Goal: Task Accomplishment & Management: Use online tool/utility

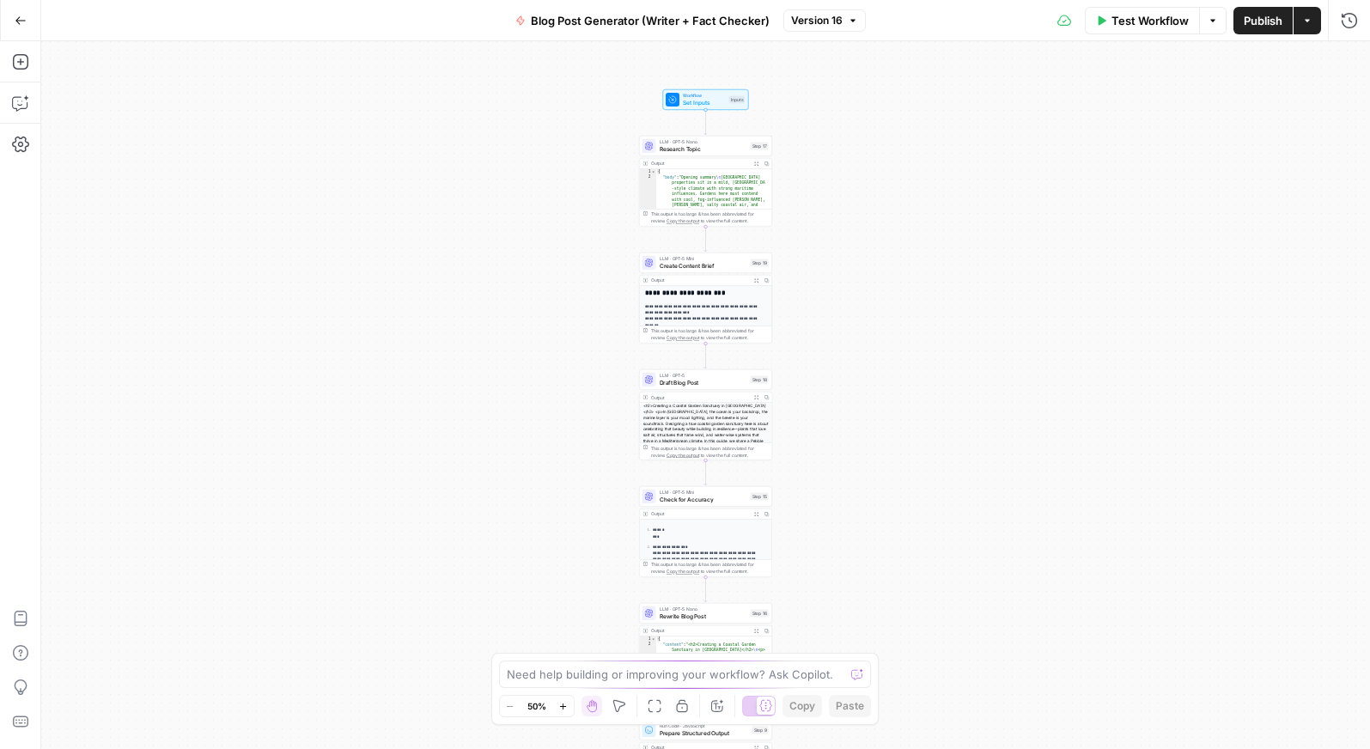
click at [690, 96] on span "Workflow" at bounding box center [704, 95] width 43 height 7
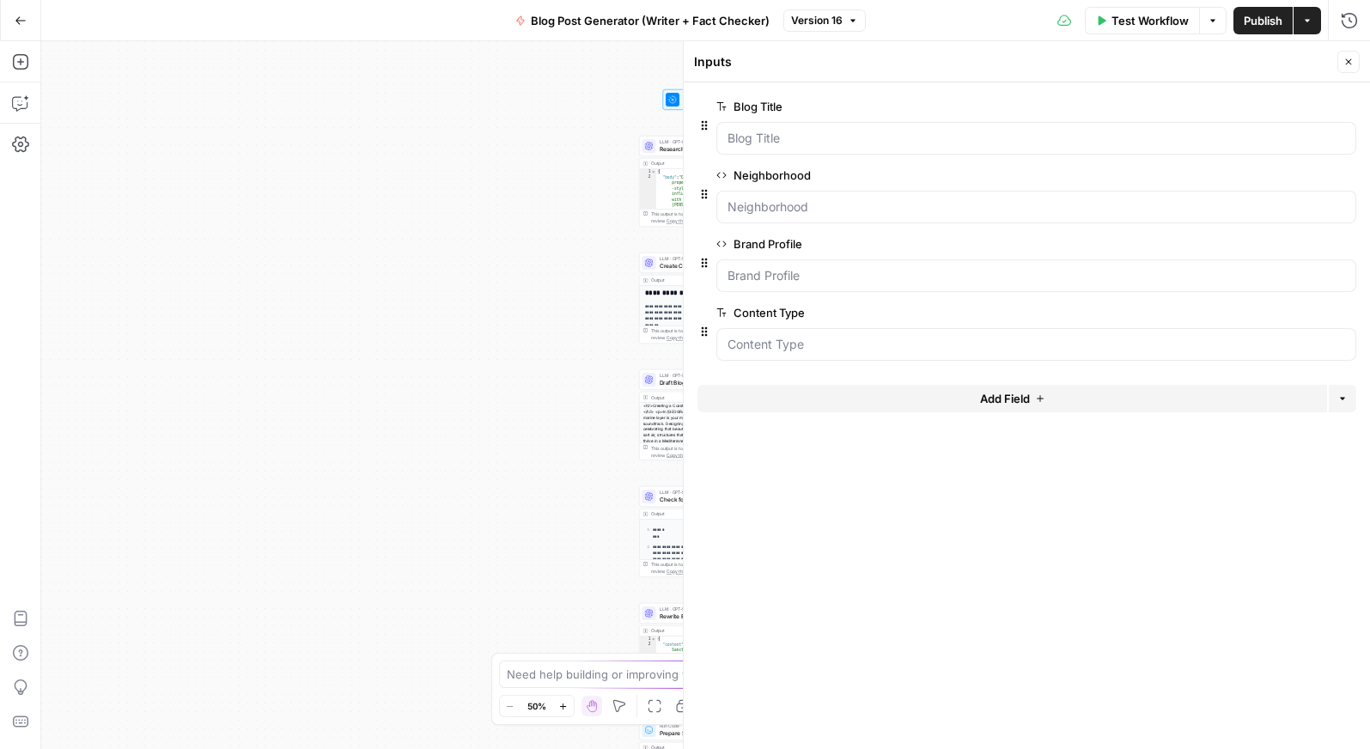
click at [560, 287] on div "Workflow Set Inputs Inputs LLM · GPT-5 Nano Research Topic Step 17 Output Expan…" at bounding box center [705, 395] width 1329 height 708
click at [677, 147] on div at bounding box center [683, 395] width 17 height 708
click at [658, 142] on div "LLM · GPT-5 Nano Research Topic Step 17 Copy step Delete step Add Note Test" at bounding box center [705, 145] width 126 height 15
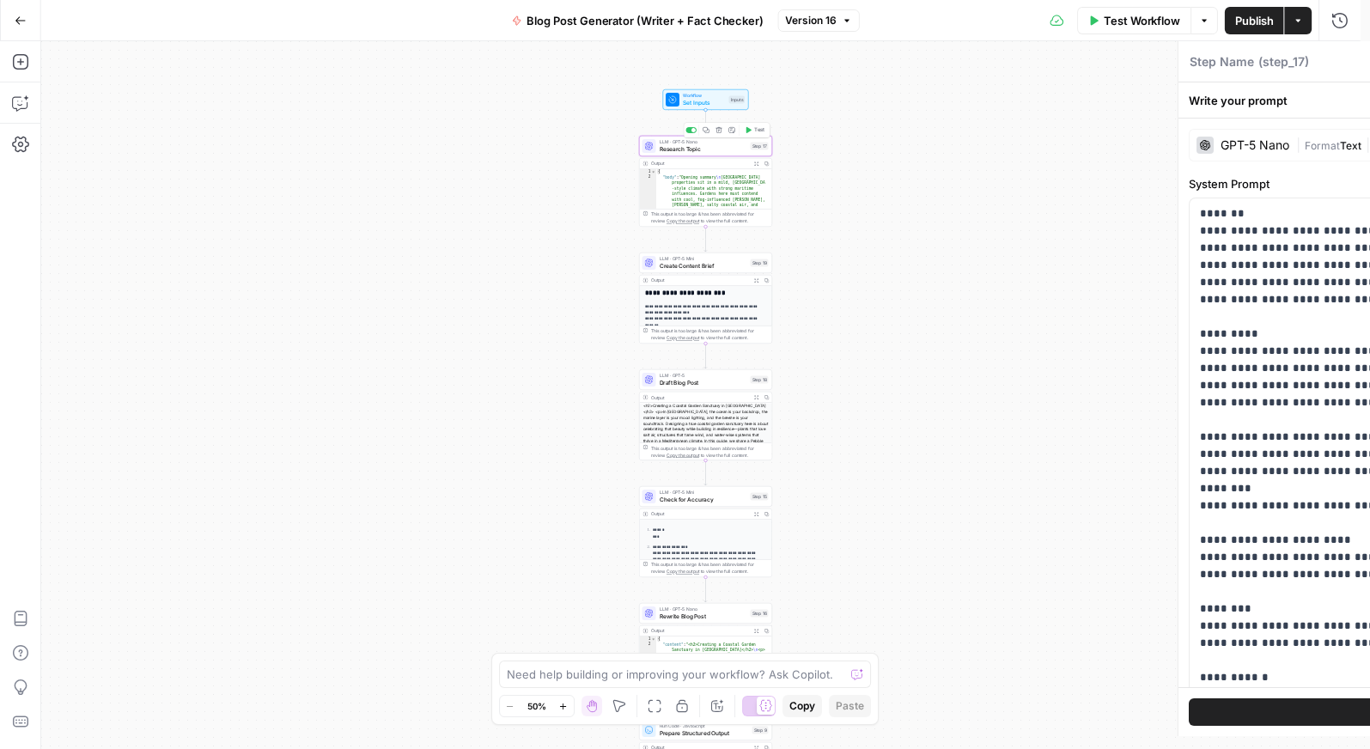
type textarea "Research Topic"
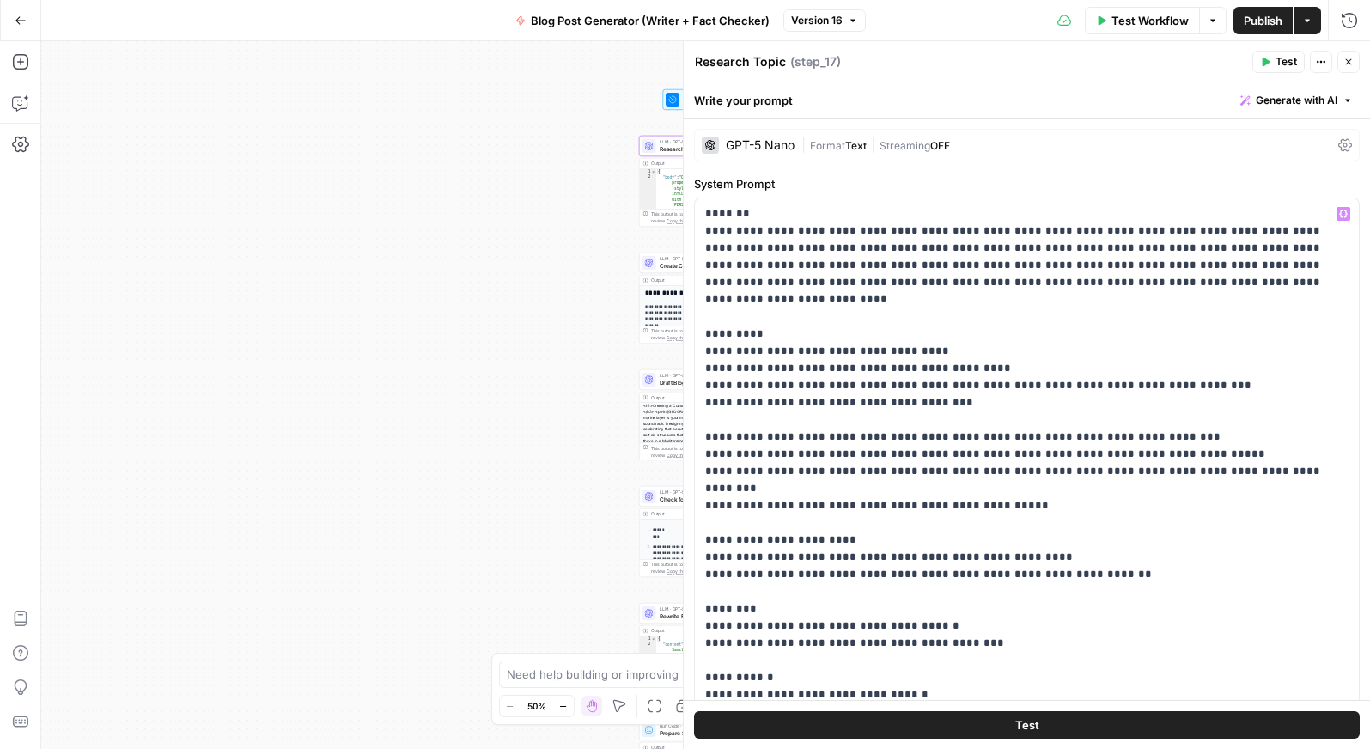
scroll to position [308, 0]
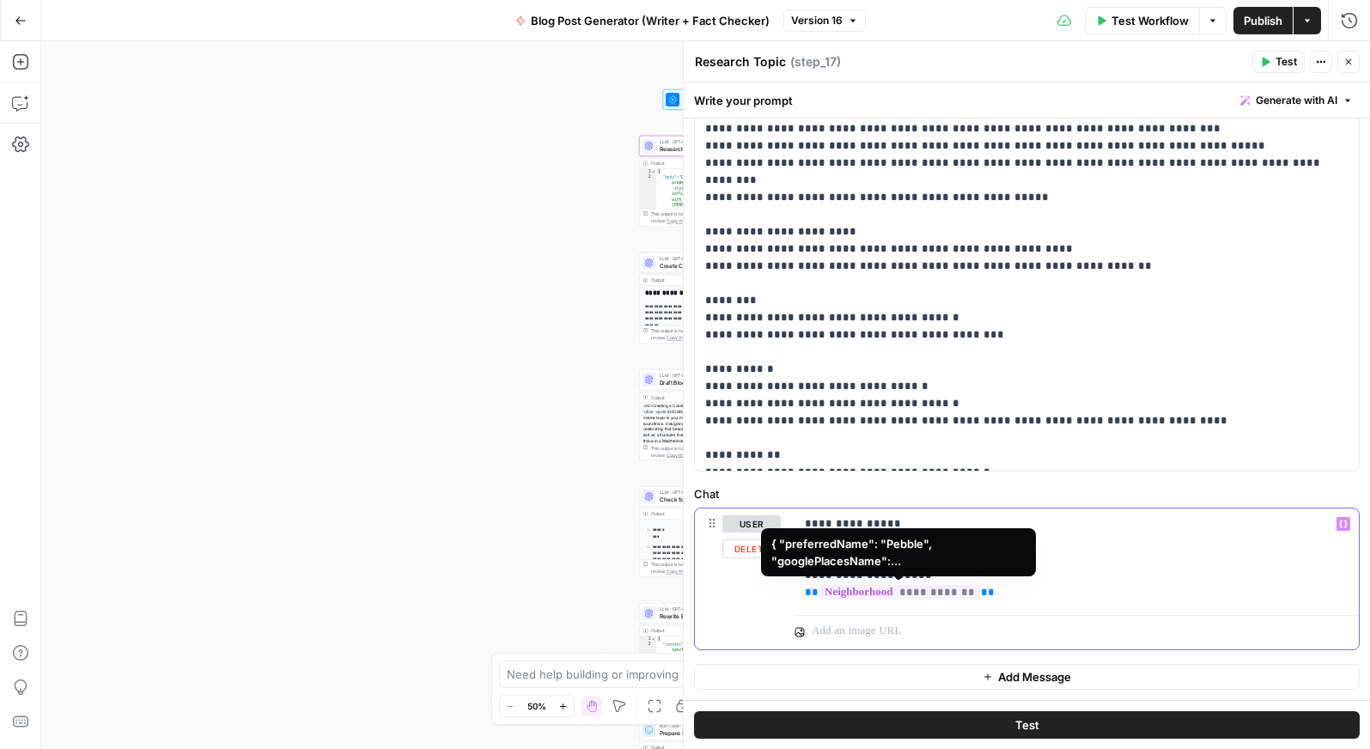
click at [926, 593] on span "**********" at bounding box center [899, 592] width 161 height 15
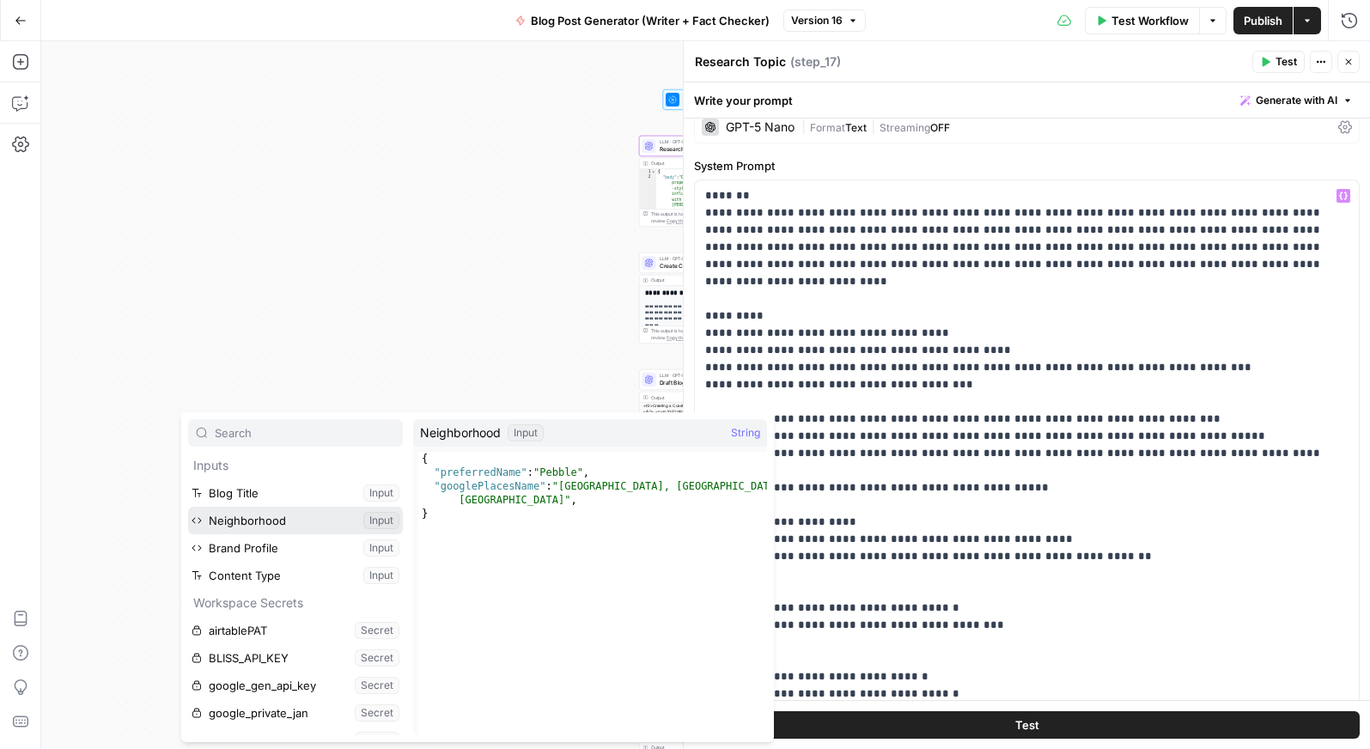
scroll to position [0, 0]
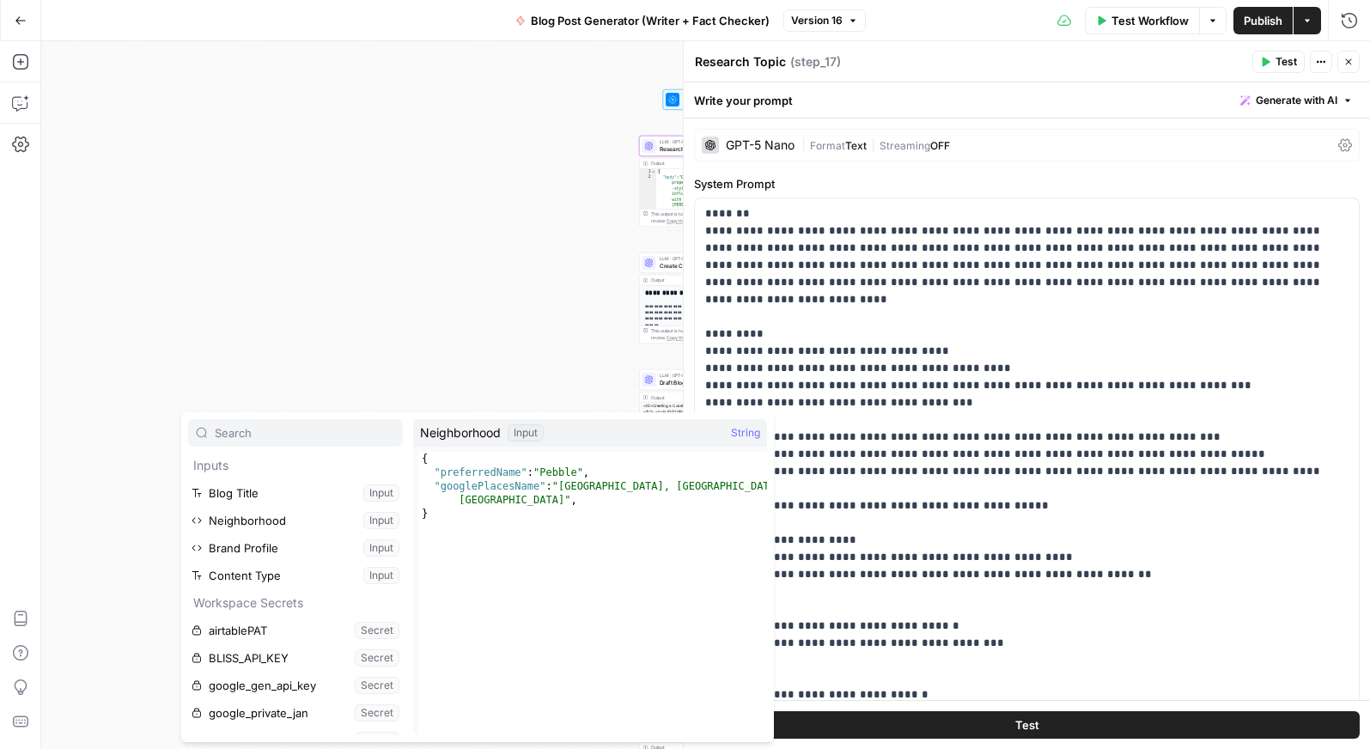
click at [678, 100] on div at bounding box center [683, 395] width 17 height 708
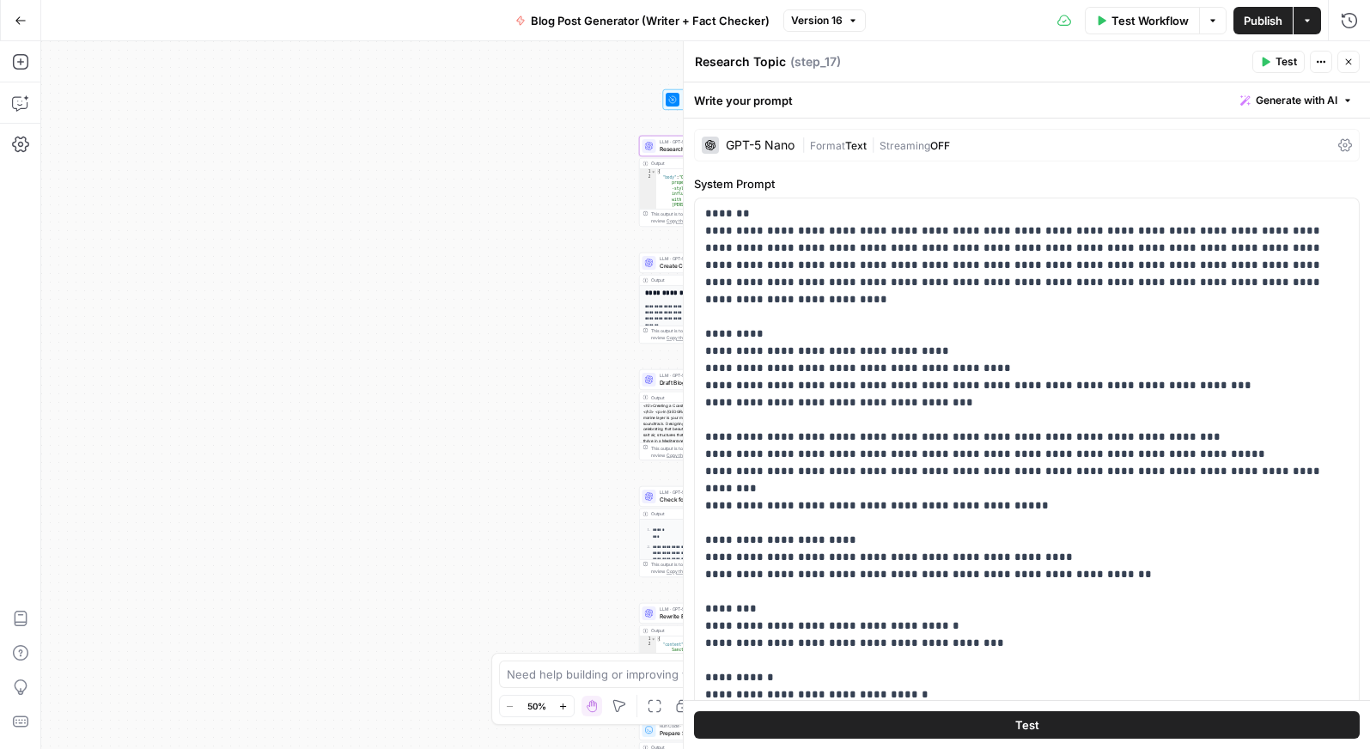
click at [673, 95] on icon at bounding box center [672, 99] width 9 height 9
click at [676, 93] on div at bounding box center [683, 395] width 17 height 708
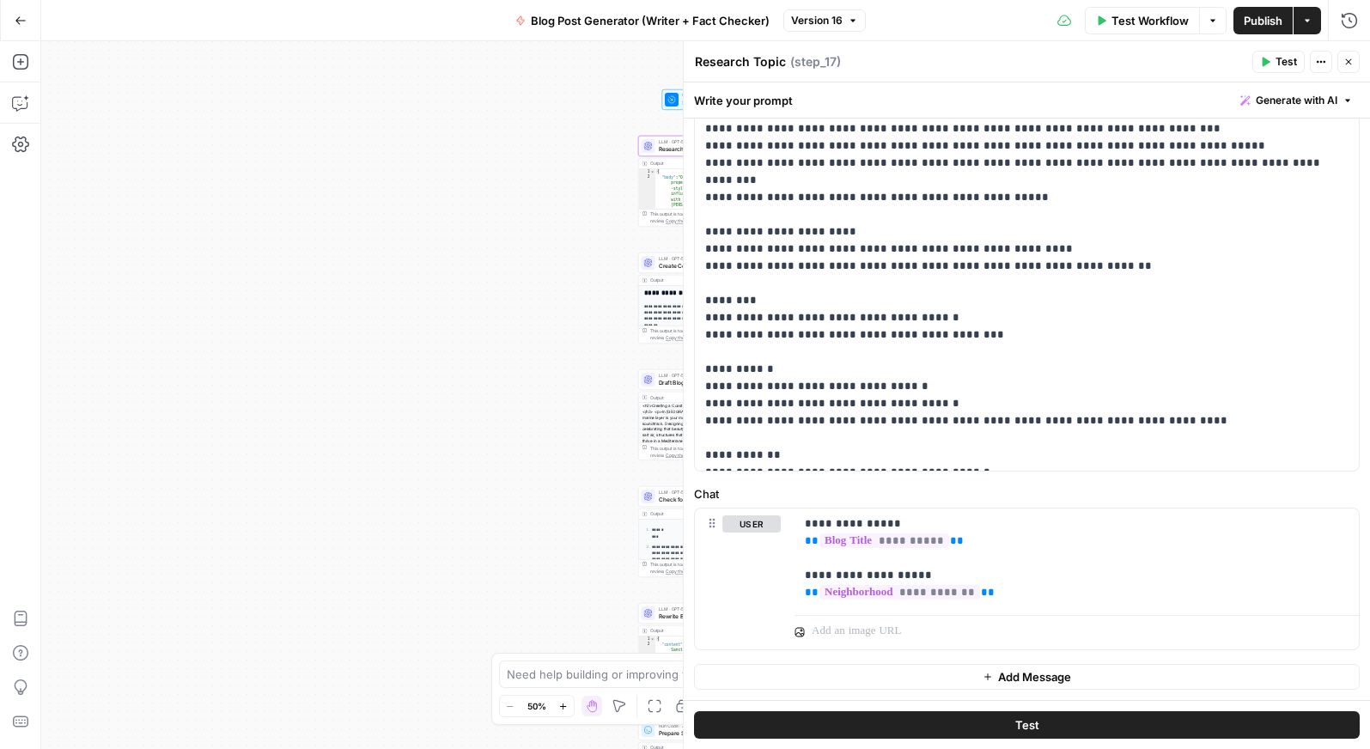
click at [561, 64] on div "Workflow Set Inputs Inputs LLM · GPT-5 Nano Research Topic Step 17 Output Expan…" at bounding box center [705, 395] width 1329 height 708
click at [560, 110] on div "Workflow Set Inputs Inputs LLM · GPT-5 Nano Research Topic Step 17 Output Expan…" at bounding box center [705, 395] width 1329 height 708
click at [676, 93] on div at bounding box center [683, 395] width 17 height 708
click at [678, 109] on div at bounding box center [683, 395] width 17 height 708
click at [659, 107] on div "Workflow Set Inputs Inputs" at bounding box center [704, 99] width 133 height 21
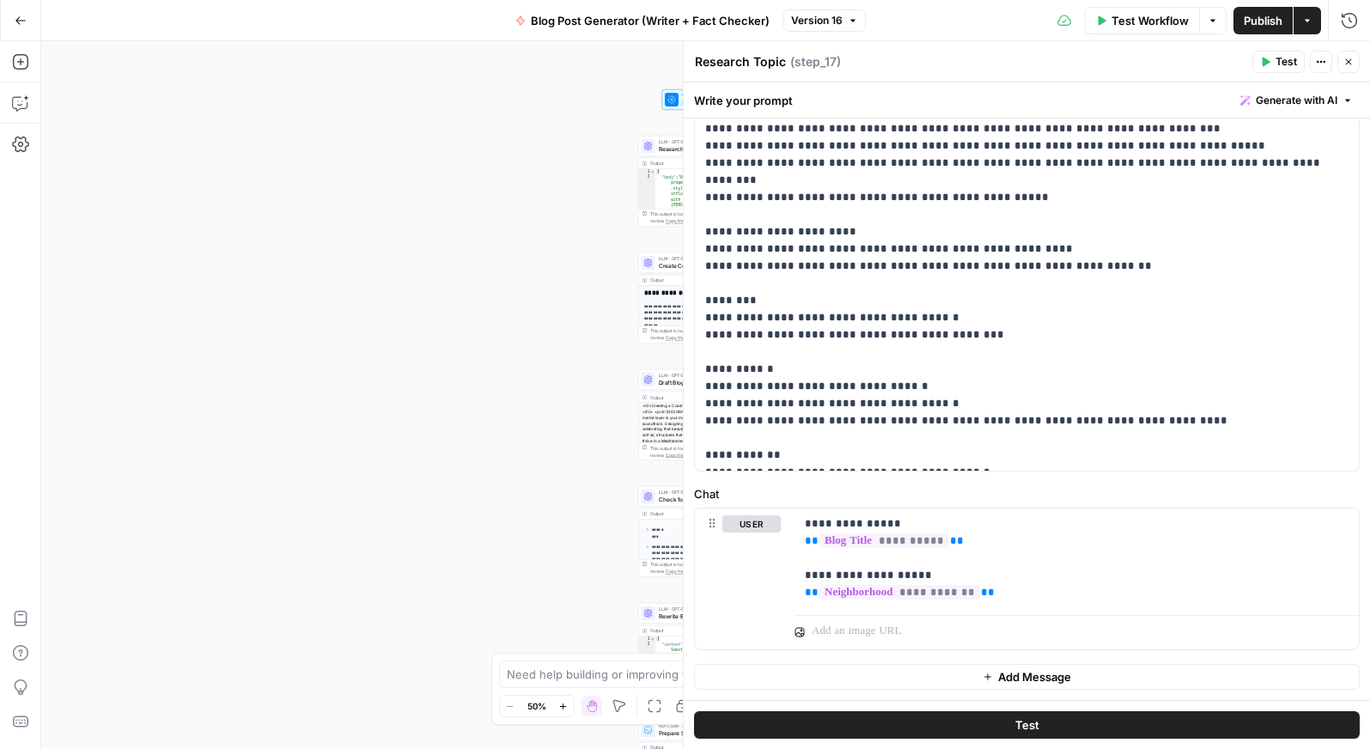
click at [522, 109] on div "Workflow Set Inputs Inputs LLM · GPT-5 Nano Research Topic Step 17 Output Expan…" at bounding box center [705, 395] width 1329 height 708
click at [1344, 61] on icon "button" at bounding box center [1348, 62] width 10 height 10
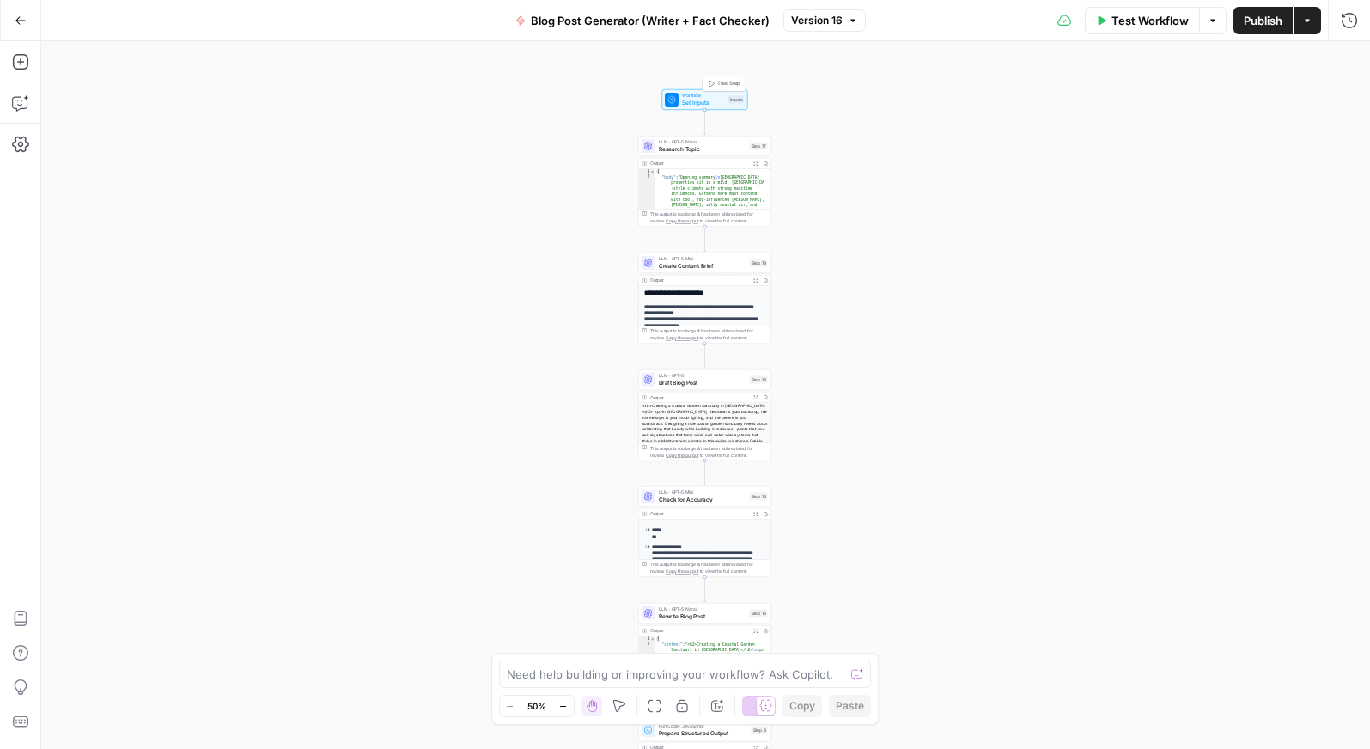
click at [690, 95] on span "Workflow" at bounding box center [703, 95] width 43 height 7
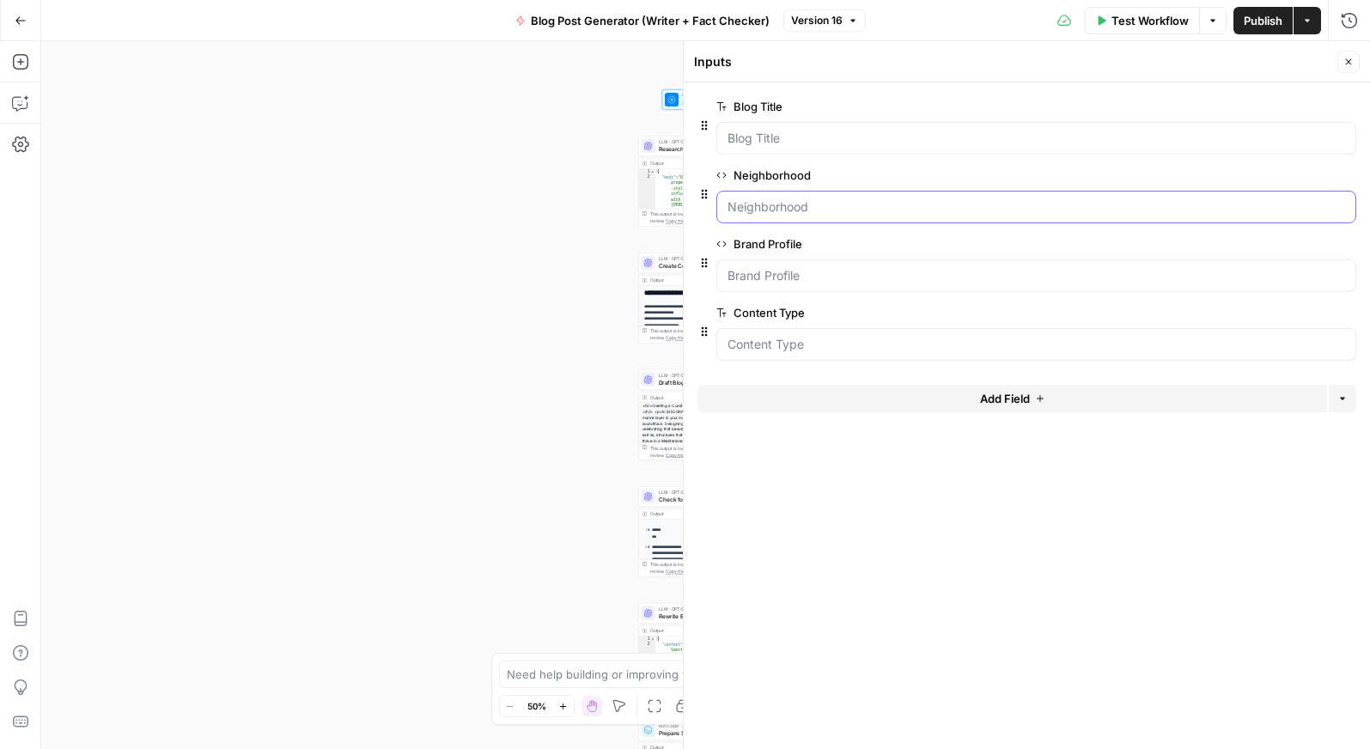
click at [859, 207] on input "Neighborhood" at bounding box center [1035, 206] width 617 height 17
click at [1289, 173] on span "edit field" at bounding box center [1292, 175] width 38 height 14
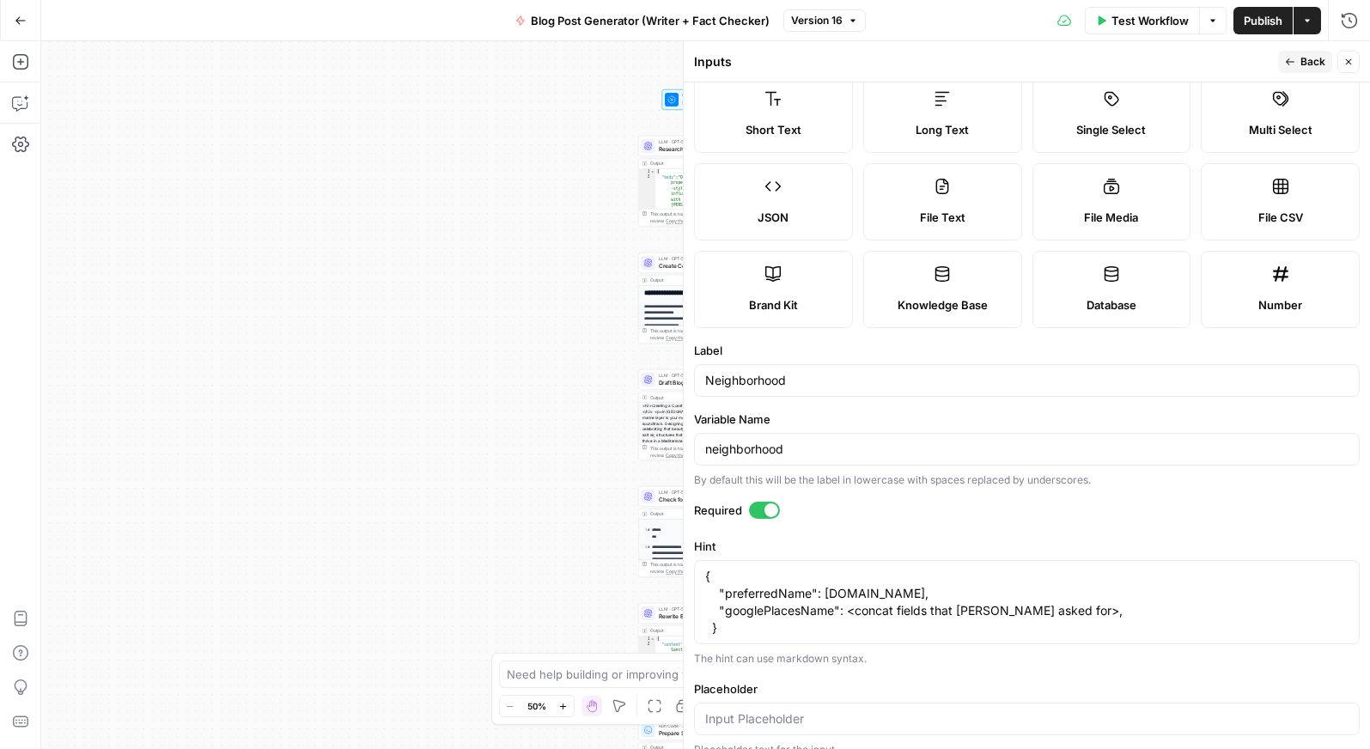
scroll to position [136, 0]
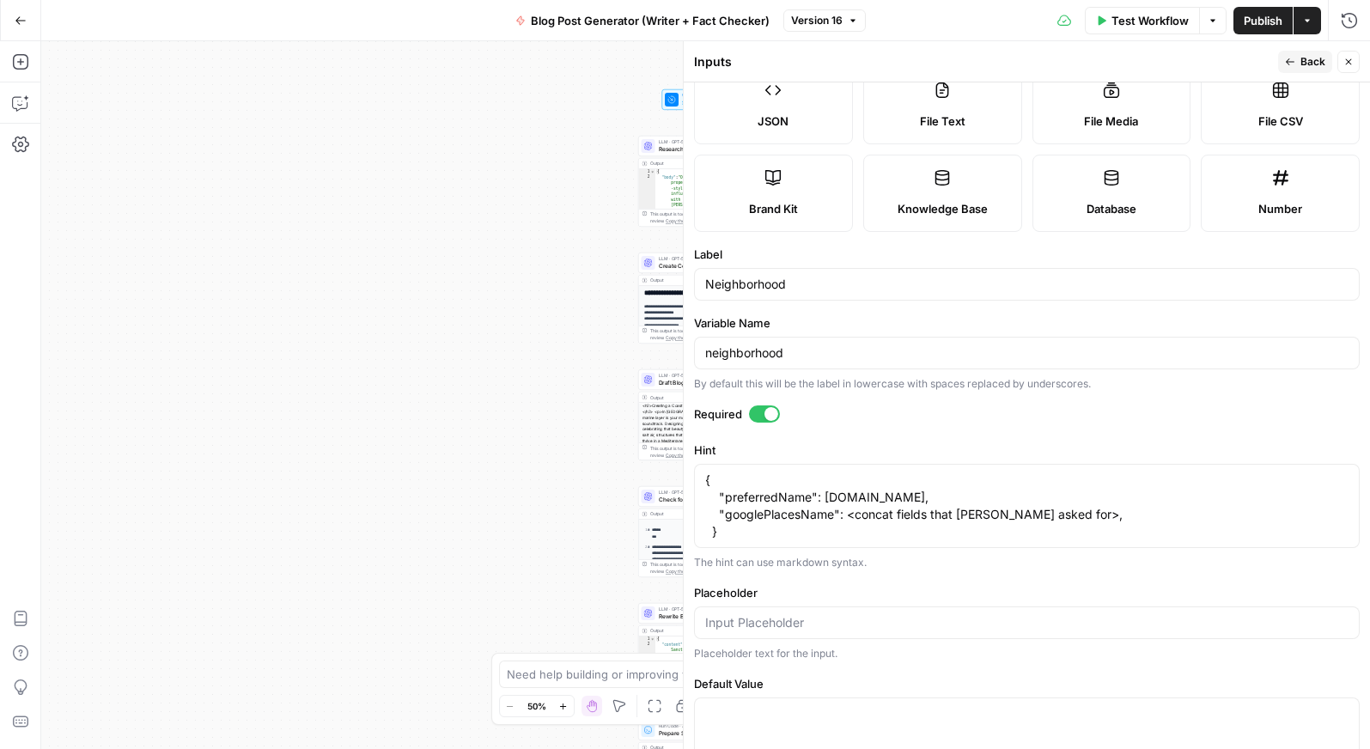
click at [524, 307] on div "Workflow Set Inputs Inputs LLM · GPT-5 Nano Research Topic Step 17 Output Expan…" at bounding box center [705, 395] width 1329 height 708
click at [1347, 61] on icon "button" at bounding box center [1349, 62] width 6 height 6
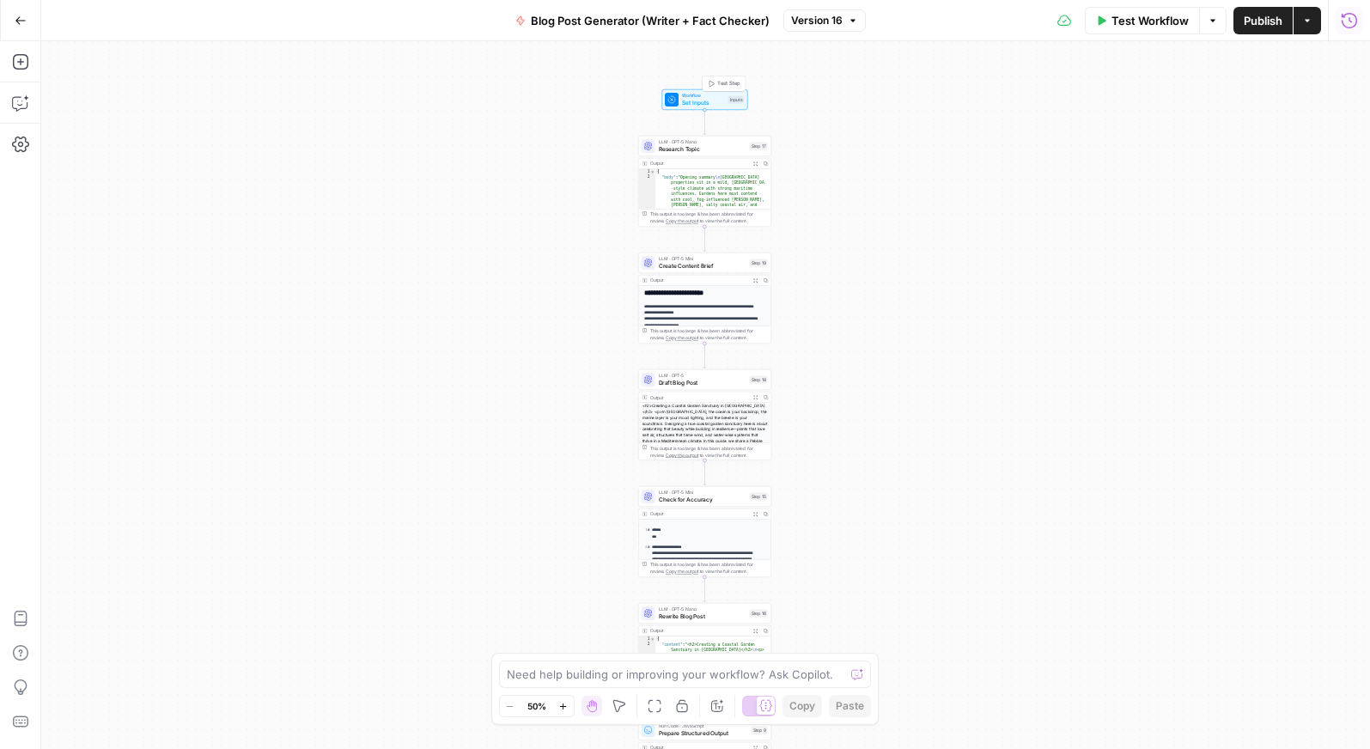
click at [695, 98] on span "Set Inputs" at bounding box center [703, 102] width 43 height 9
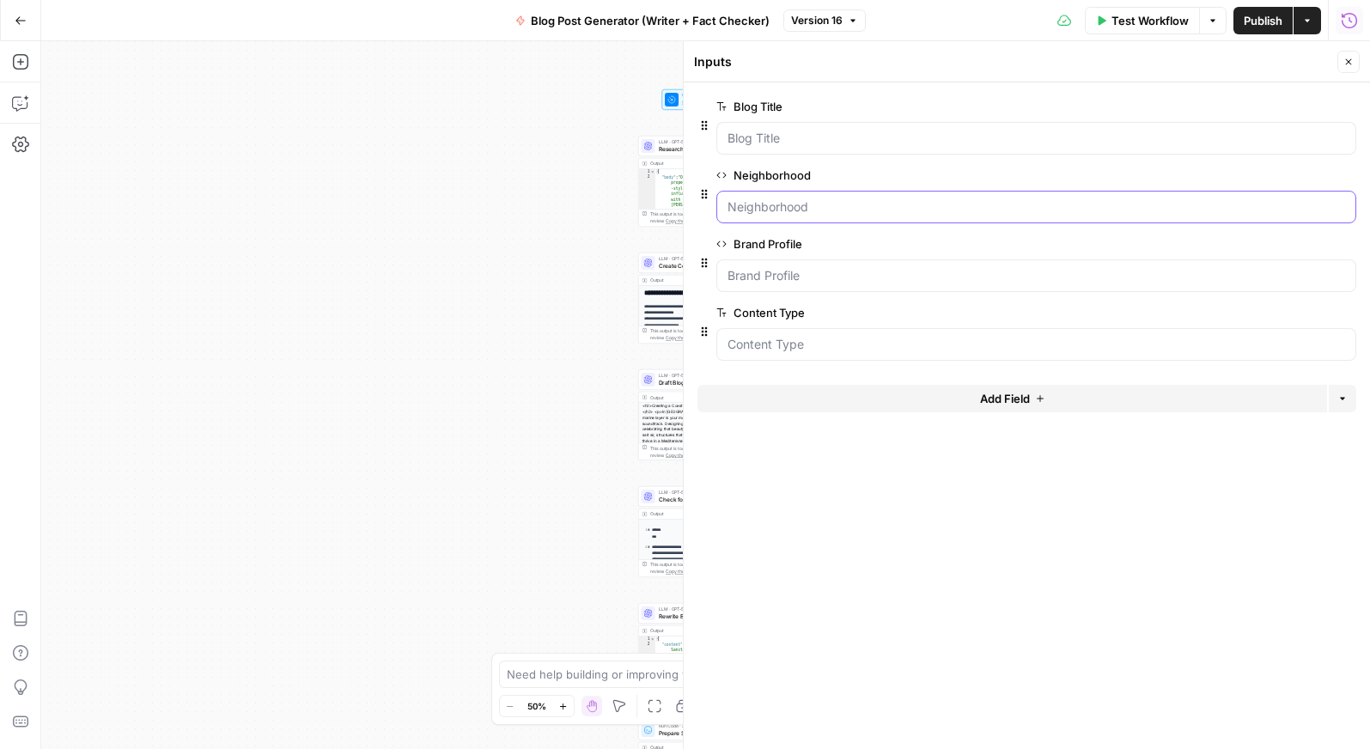
click at [809, 212] on input "Neighborhood" at bounding box center [1035, 206] width 617 height 17
click at [1277, 174] on span "edit field" at bounding box center [1292, 175] width 38 height 14
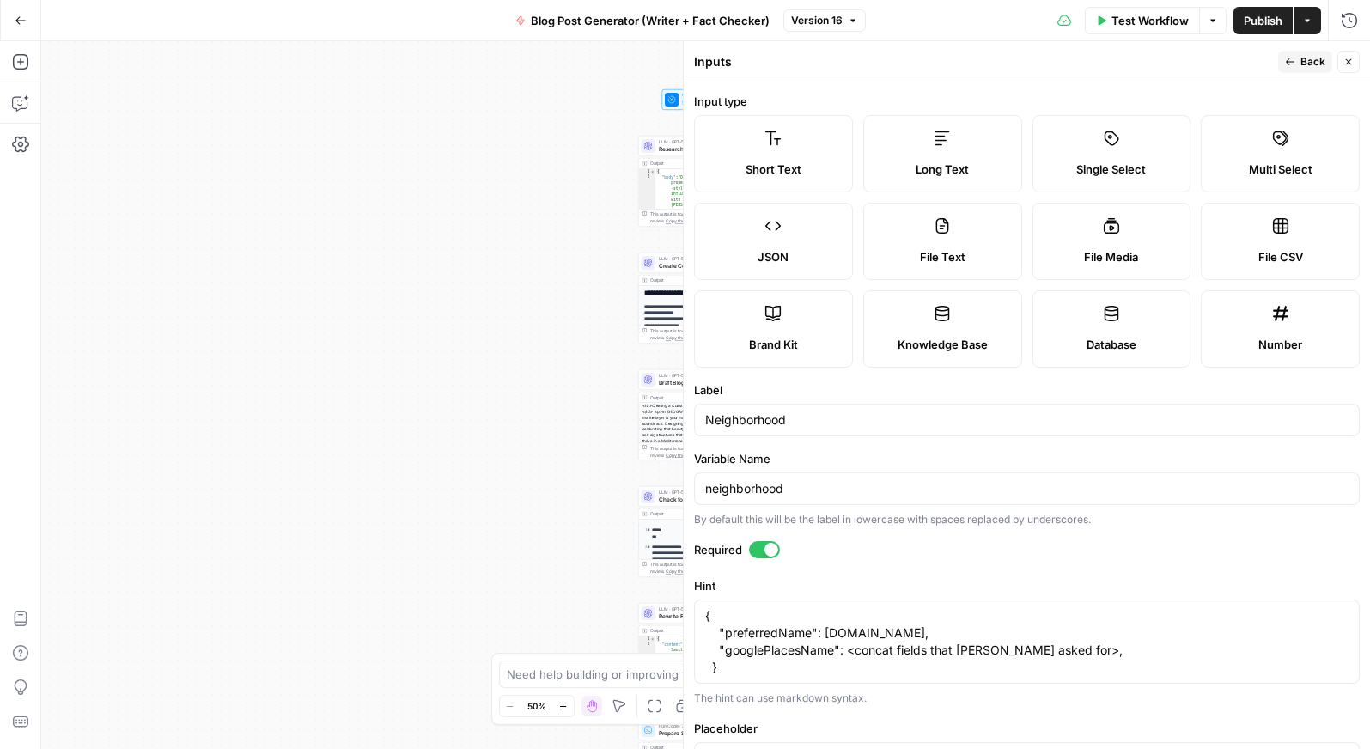
click at [1352, 62] on icon "button" at bounding box center [1348, 62] width 10 height 10
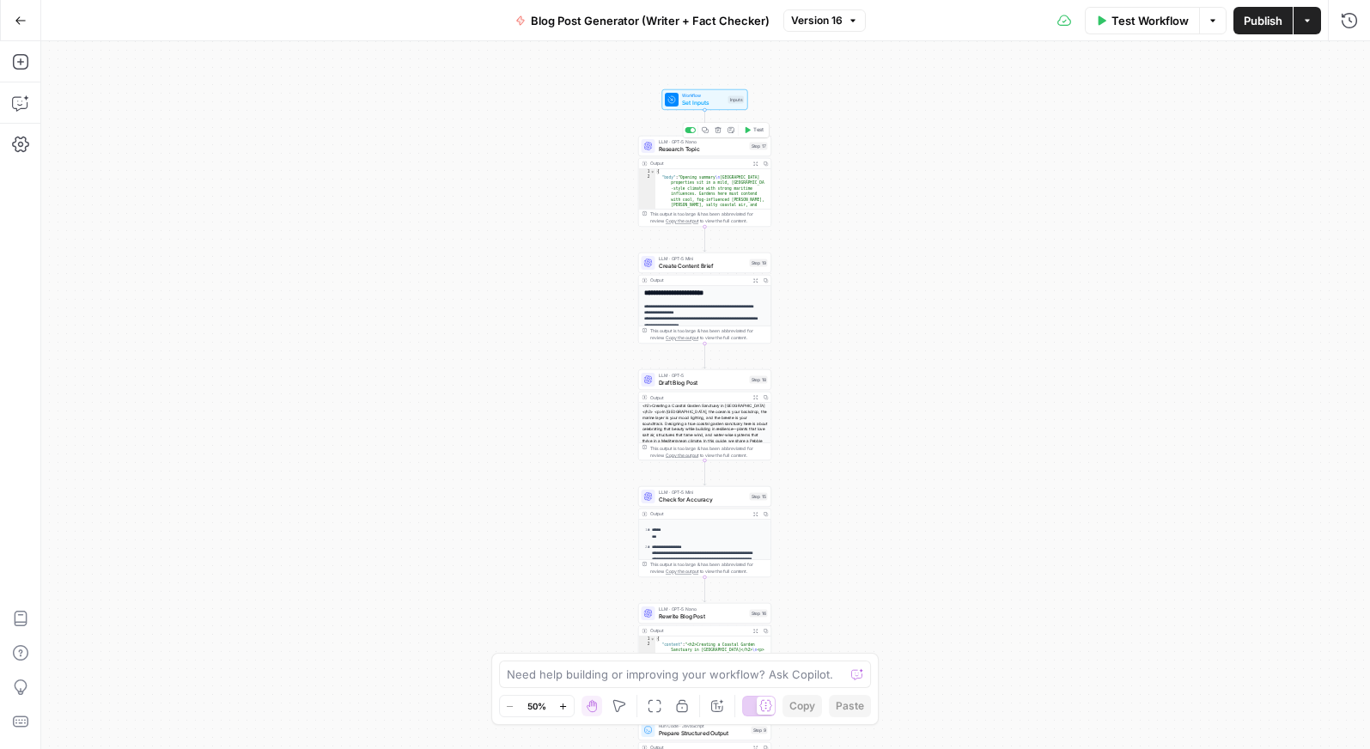
click at [677, 151] on span "Research Topic" at bounding box center [703, 148] width 88 height 9
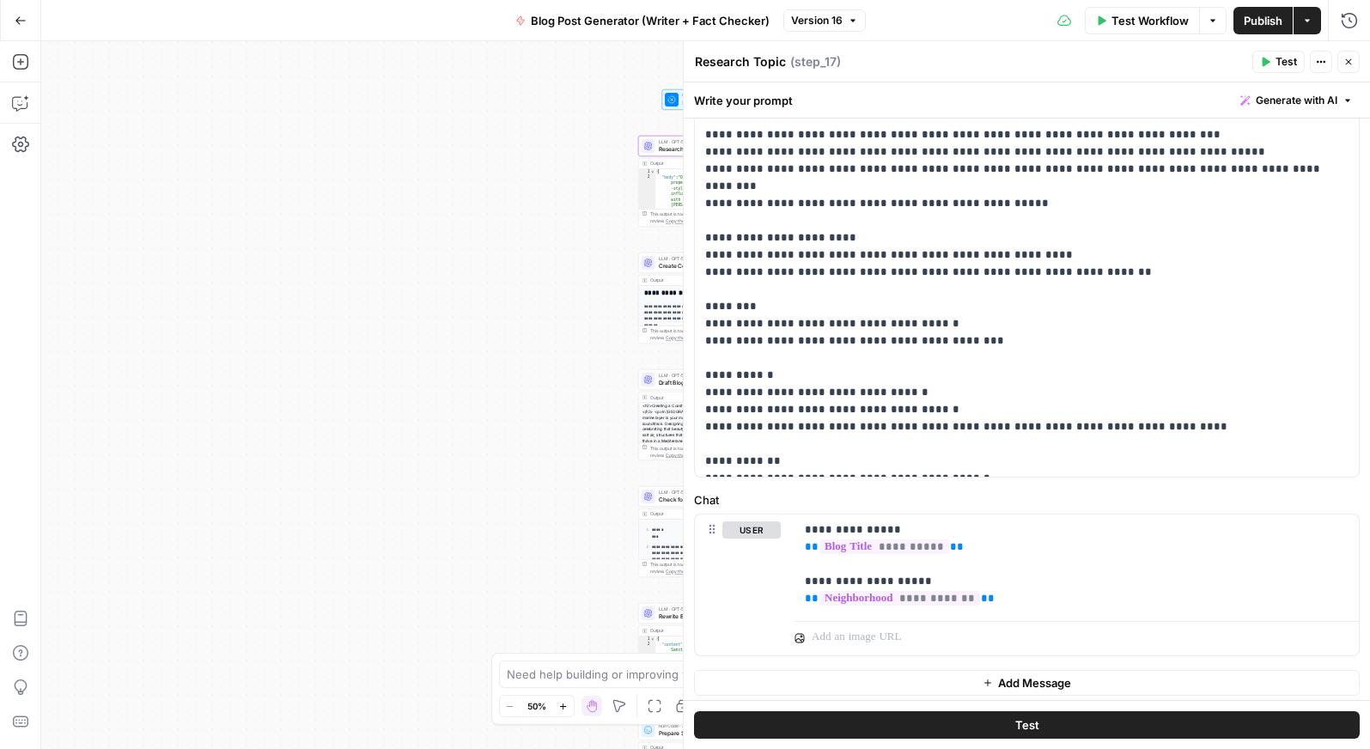
scroll to position [308, 0]
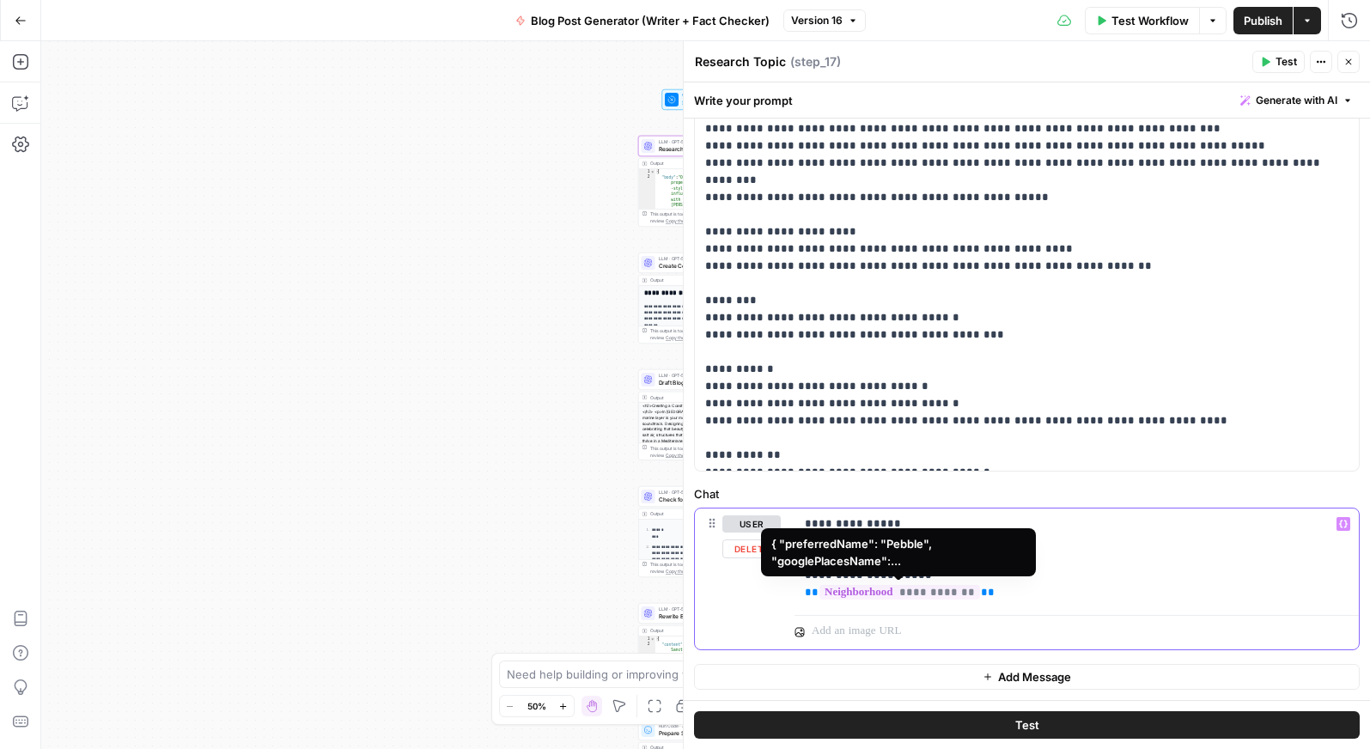
click at [933, 593] on span "**********" at bounding box center [899, 592] width 161 height 15
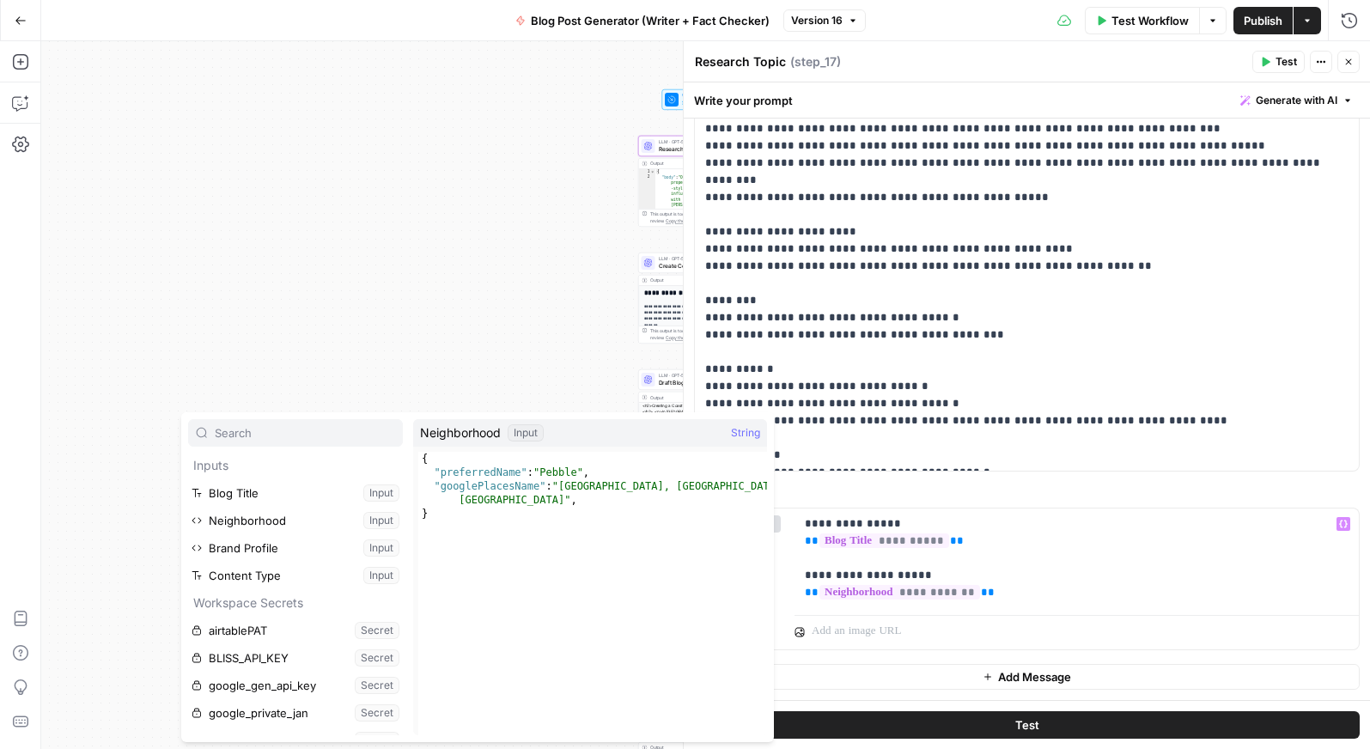
click at [507, 359] on div "Workflow Set Inputs Inputs LLM · GPT-5 Nano Research Topic Step 17 Output Expan…" at bounding box center [705, 395] width 1329 height 708
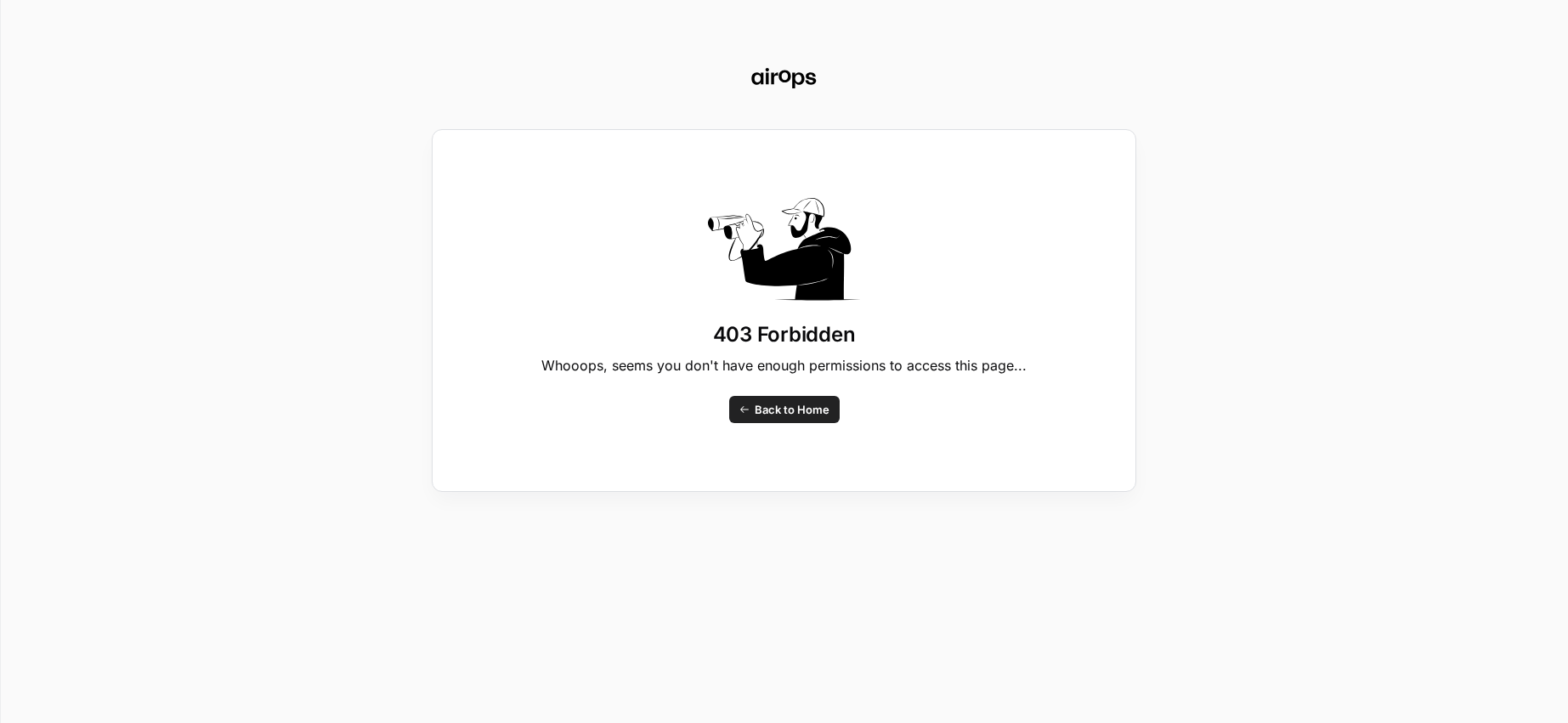
click at [1328, 327] on div "403 Forbidden Whooops, seems you don't have enough permissions to access this p…" at bounding box center [784, 361] width 1568 height 723
